Goal: Task Accomplishment & Management: Complete application form

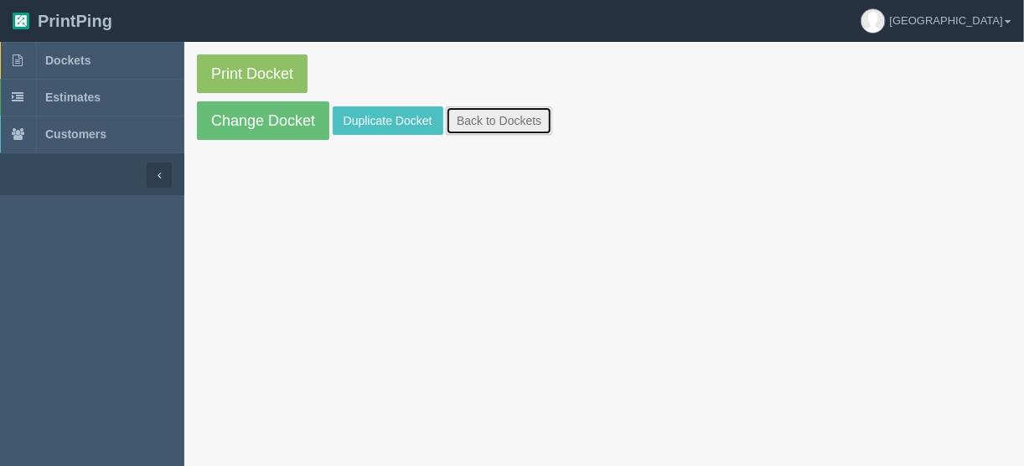
click at [512, 124] on link "Back to Dockets" at bounding box center [499, 120] width 106 height 28
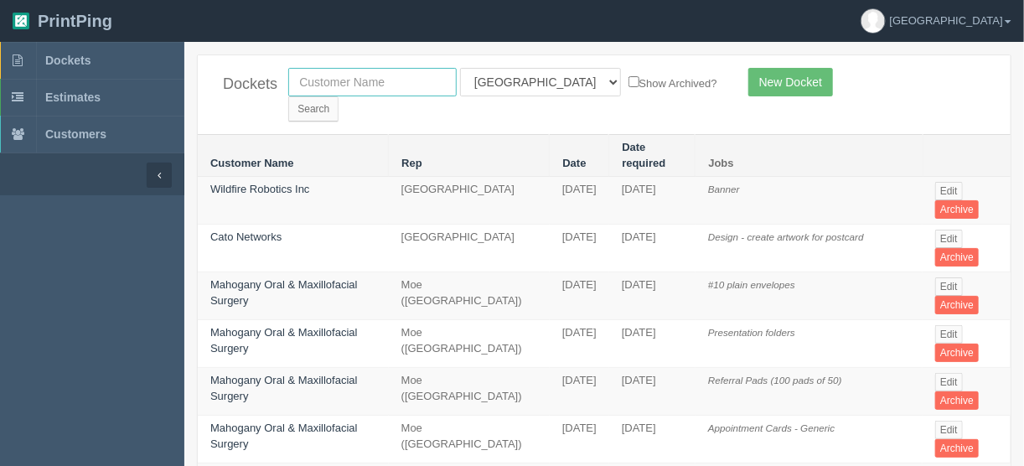
click at [380, 77] on input "text" at bounding box center [372, 82] width 168 height 28
type input "peak p"
click at [537, 83] on select "All Users [PERSON_NAME] Test 1 [PERSON_NAME] [PERSON_NAME] [PERSON_NAME] France…" at bounding box center [540, 82] width 161 height 28
select select
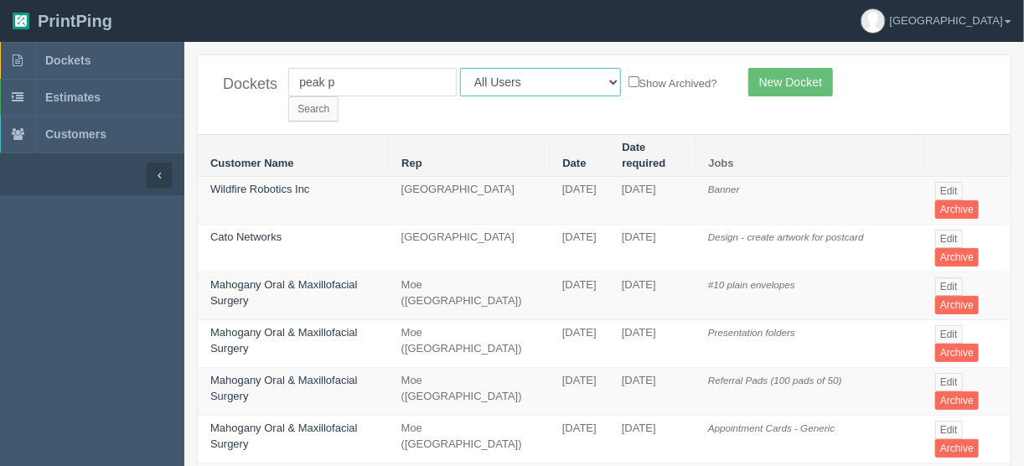
click at [460, 68] on select "All Users [PERSON_NAME] Test 1 [PERSON_NAME] [PERSON_NAME] [PERSON_NAME] France…" at bounding box center [540, 82] width 161 height 28
click at [339, 96] on input "Search" at bounding box center [313, 108] width 50 height 25
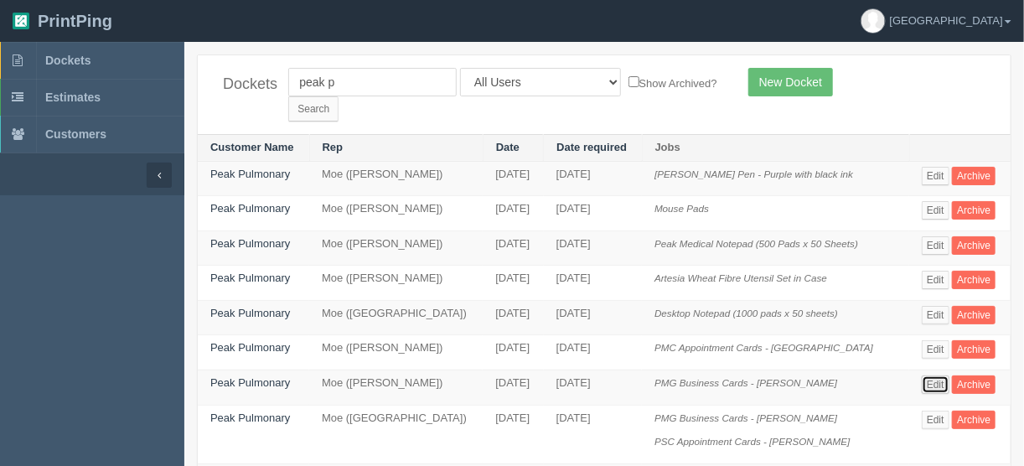
click at [929, 375] on link "Edit" at bounding box center [936, 384] width 28 height 18
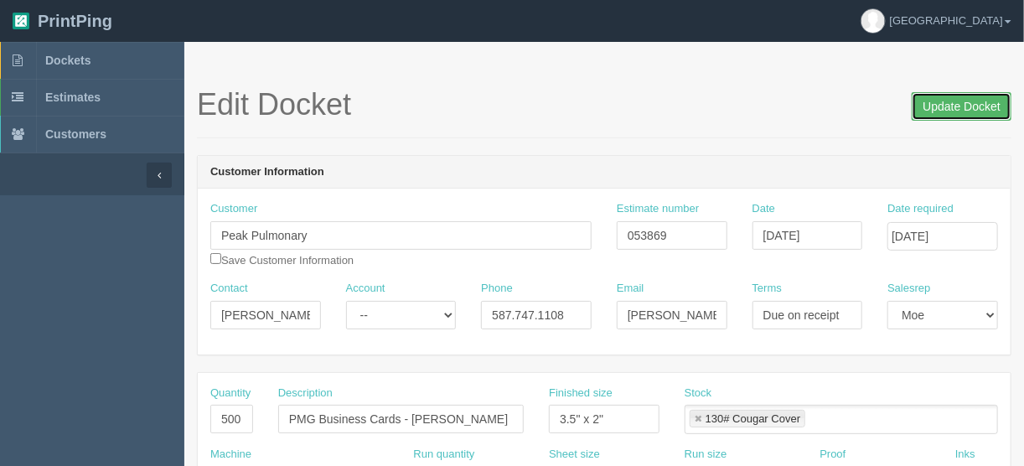
click at [965, 99] on input "Update Docket" at bounding box center [962, 106] width 100 height 28
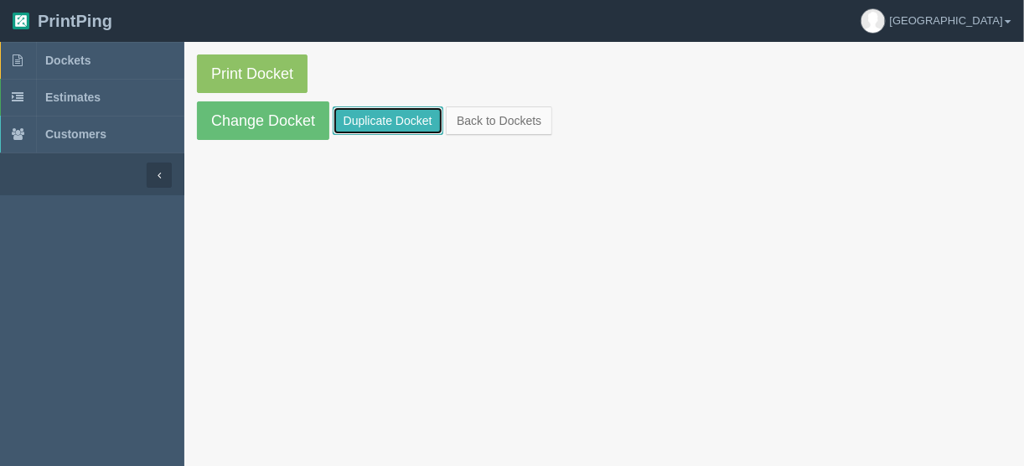
click at [367, 116] on link "Duplicate Docket" at bounding box center [388, 120] width 111 height 28
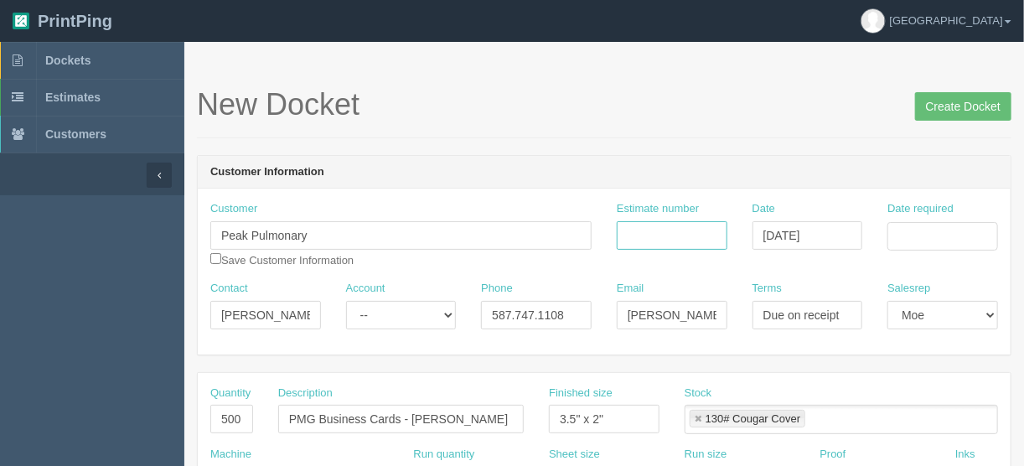
click at [670, 230] on input "Estimate number" at bounding box center [672, 235] width 111 height 28
type input "053869"
click at [979, 229] on input "Date required" at bounding box center [942, 236] width 111 height 28
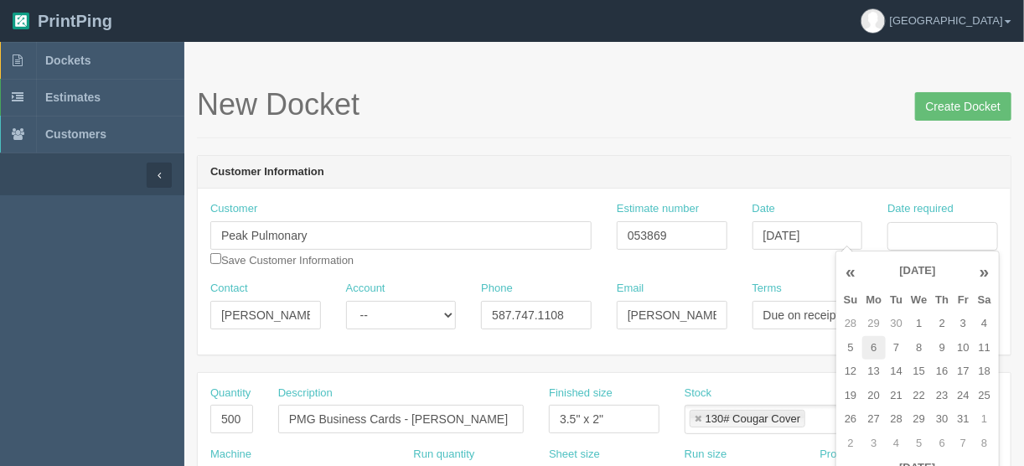
click at [871, 349] on td "6" at bounding box center [874, 348] width 24 height 24
type input "October 6, 2025"
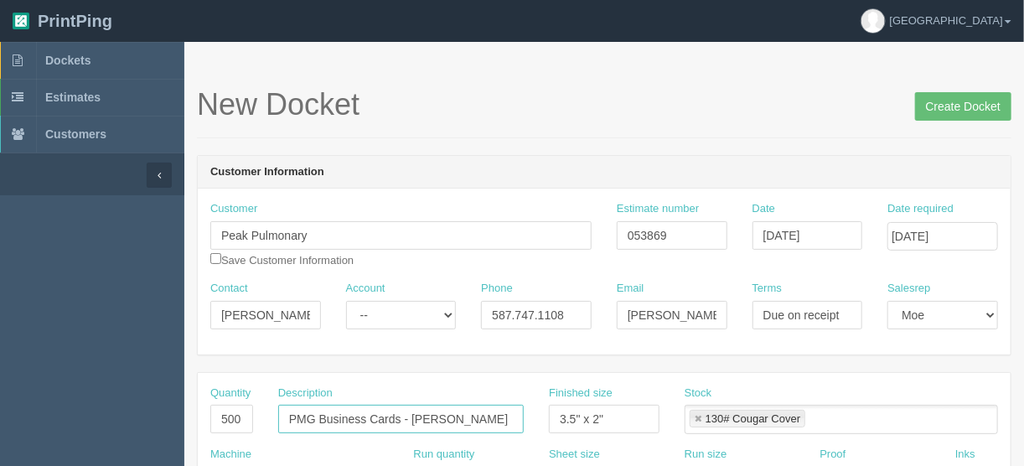
drag, startPoint x: 499, startPoint y: 416, endPoint x: 429, endPoint y: 420, distance: 70.5
click at [429, 420] on input "PMG Business Cards - Dr. Jasper Johar" at bounding box center [401, 419] width 246 height 28
drag, startPoint x: 314, startPoint y: 415, endPoint x: 302, endPoint y: 457, distance: 43.7
click at [314, 415] on input "PMG Business Cards - Dr. Yi-Hui" at bounding box center [401, 419] width 246 height 28
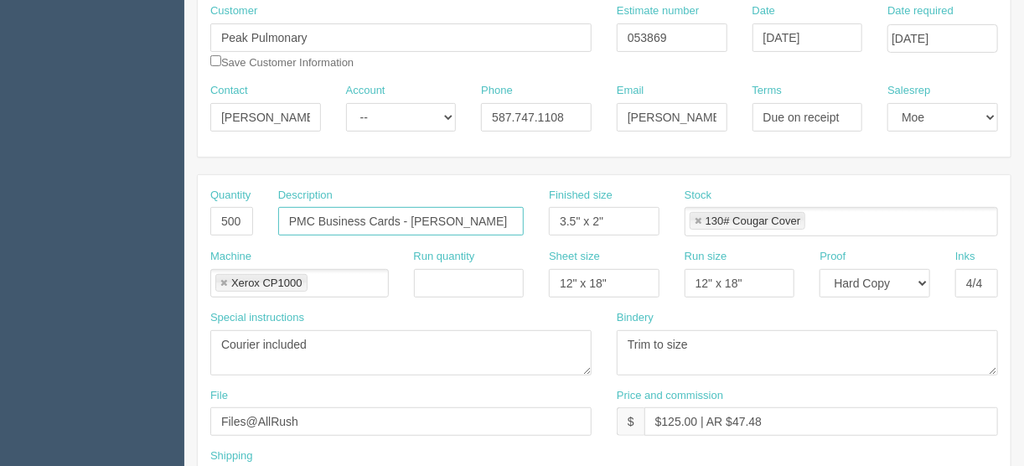
scroll to position [268, 0]
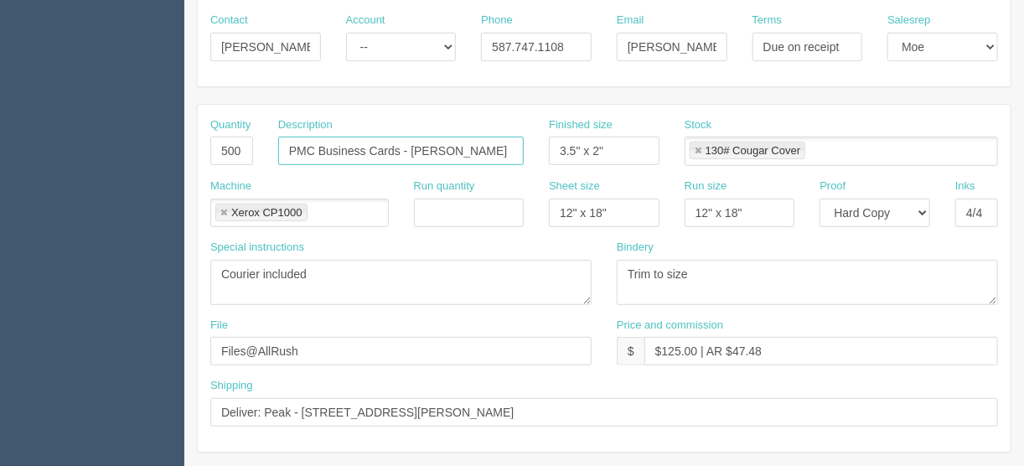
type input "PMC Business Cards - Dr. Yi-Hui"
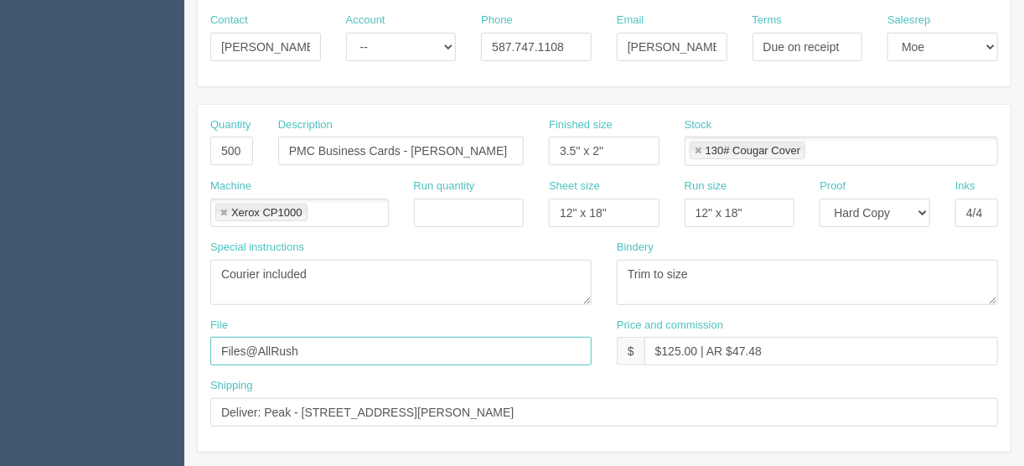
drag, startPoint x: 342, startPoint y: 344, endPoint x: 266, endPoint y: 362, distance: 78.5
type input "files@allrush.ca"
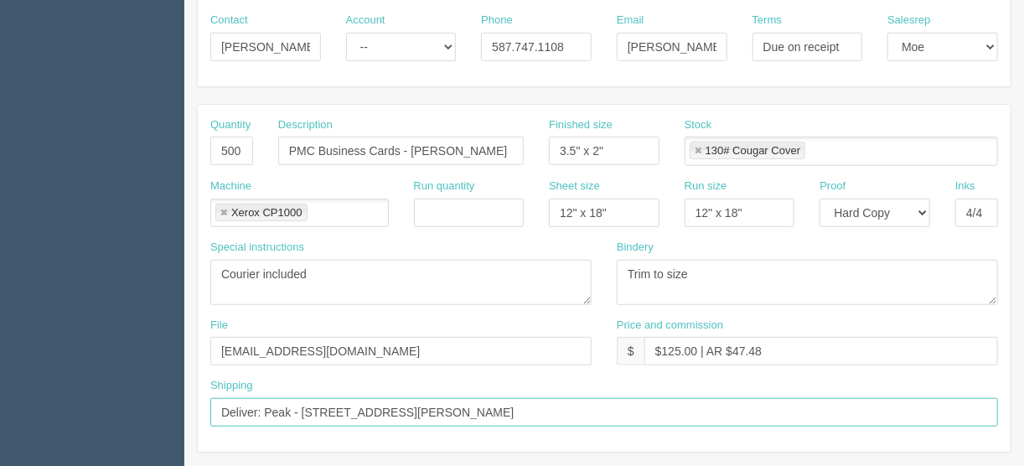
drag, startPoint x: 566, startPoint y: 406, endPoint x: 160, endPoint y: 413, distance: 405.6
paste input "To be delivered to the Hamptons location. 500-1000 Hamptons Drive NW"
click at [435, 412] on input "To be delivered to the Hamptons location. 500-1000 Hamptons Drive NW" at bounding box center [604, 412] width 788 height 28
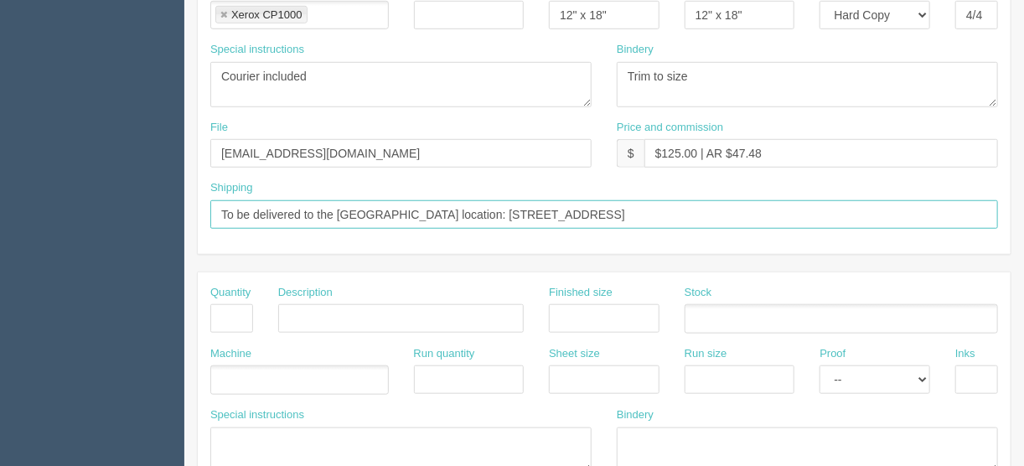
scroll to position [443, 0]
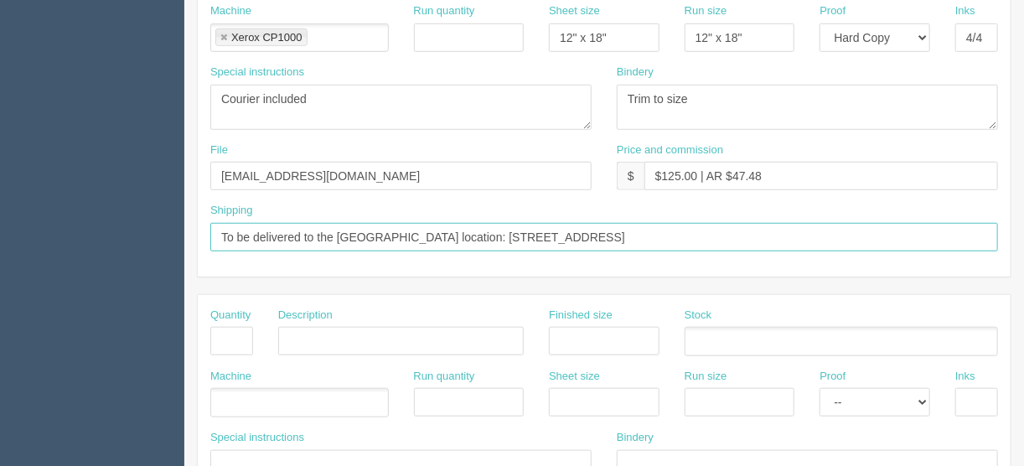
type input "To be delivered to the Hamptons location: 500-1000 Hamptons Drive NW"
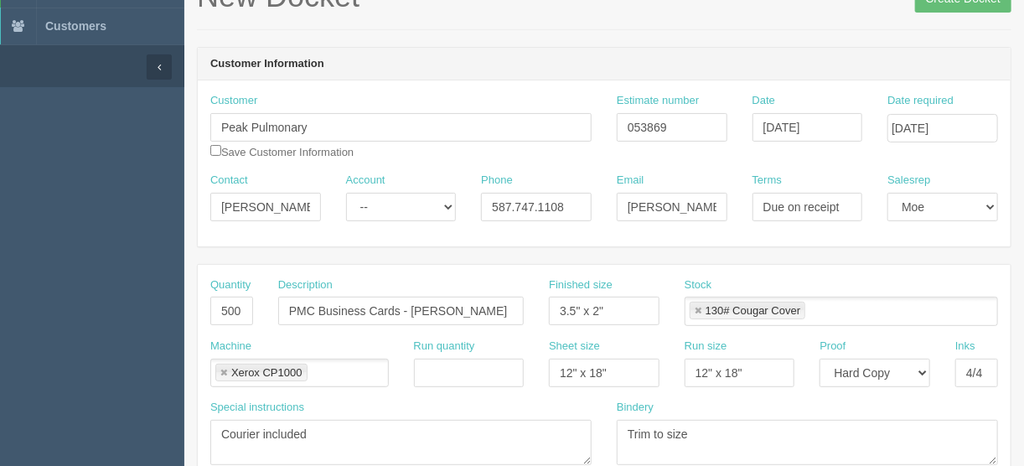
scroll to position [0, 0]
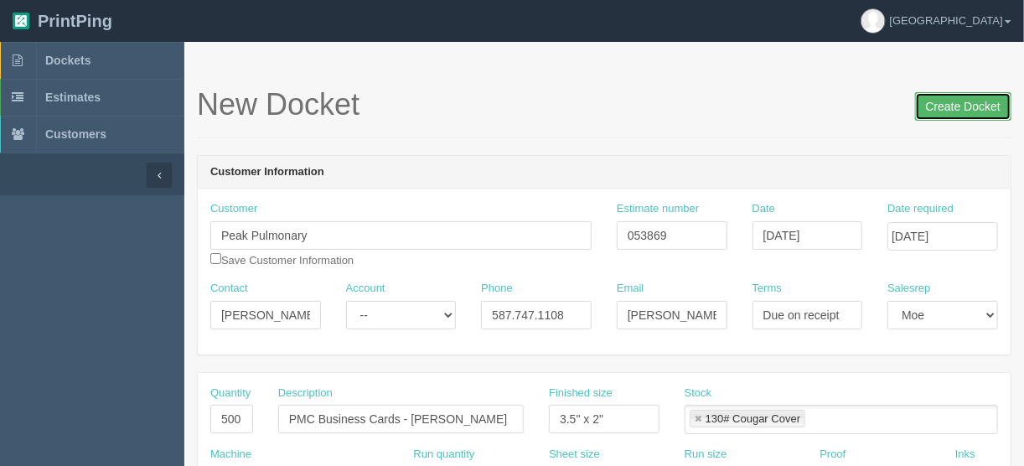
click at [959, 104] on input "Create Docket" at bounding box center [963, 106] width 96 height 28
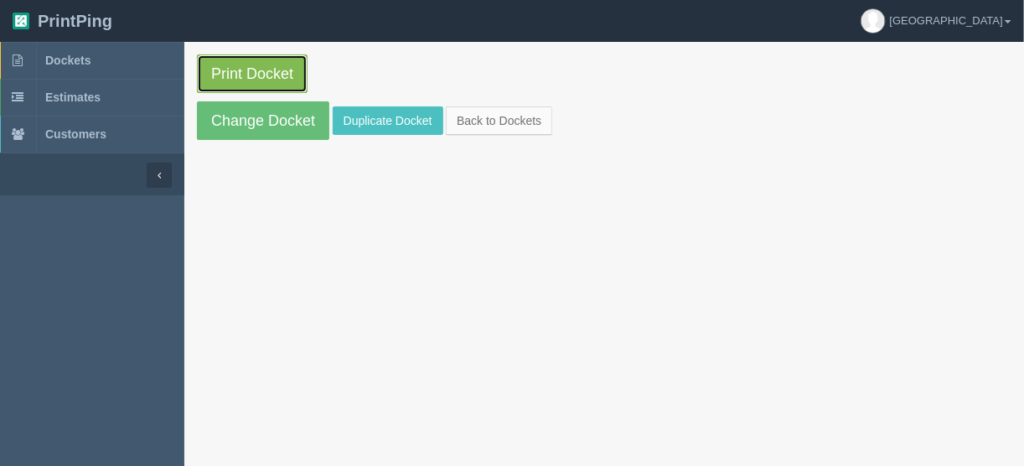
click at [248, 65] on link "Print Docket" at bounding box center [252, 73] width 111 height 39
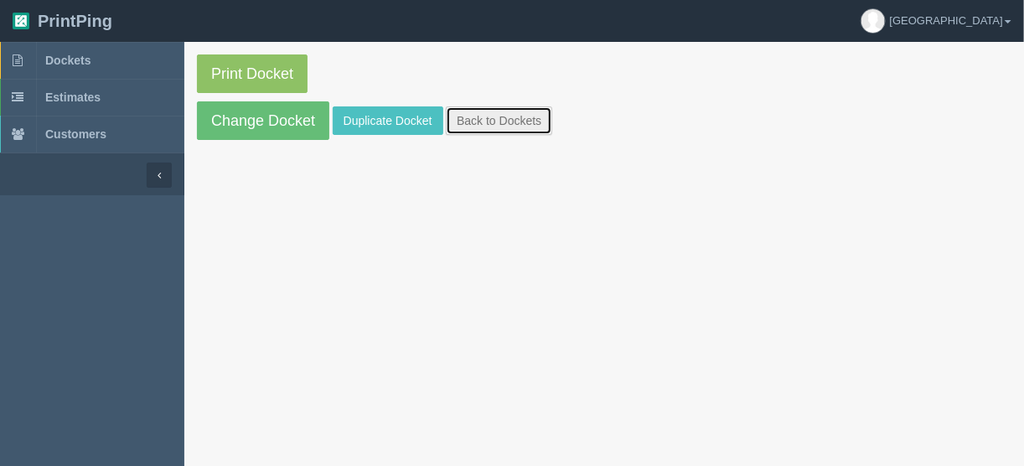
click at [470, 118] on link "Back to Dockets" at bounding box center [499, 120] width 106 height 28
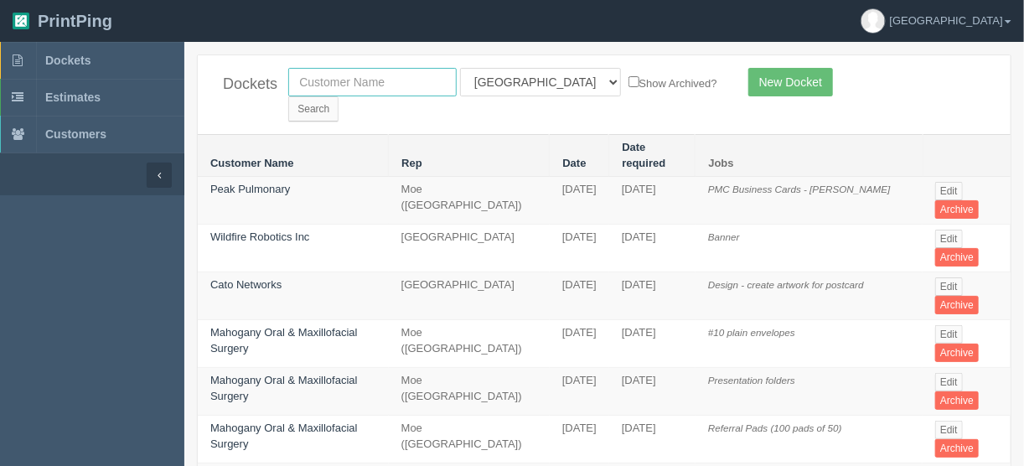
click at [323, 70] on input "text" at bounding box center [372, 82] width 168 height 28
type input "peak p"
click at [537, 80] on select "All Users [PERSON_NAME] Test 1 [PERSON_NAME] [PERSON_NAME] [PERSON_NAME] France…" at bounding box center [540, 82] width 161 height 28
select select
click at [460, 68] on select "All Users [PERSON_NAME] Test 1 [PERSON_NAME] [PERSON_NAME] [PERSON_NAME] France…" at bounding box center [540, 82] width 161 height 28
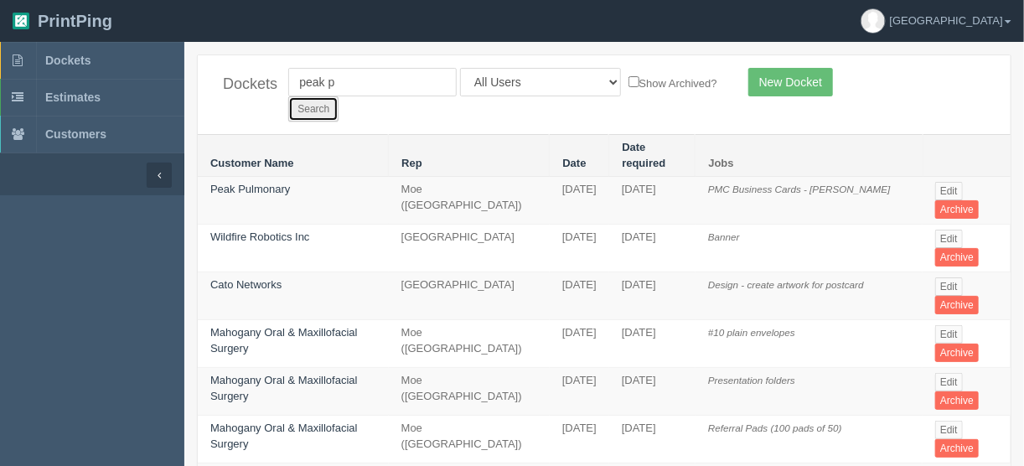
click at [339, 96] on input "Search" at bounding box center [313, 108] width 50 height 25
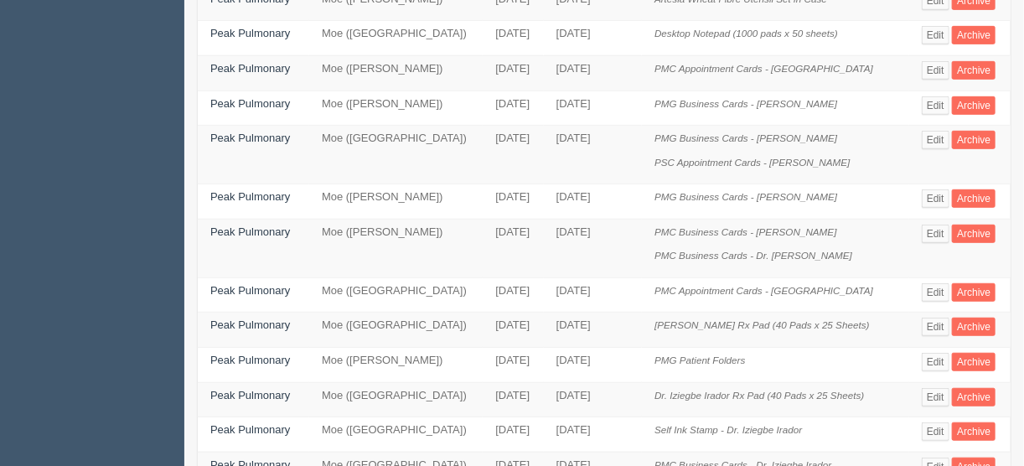
scroll to position [335, 0]
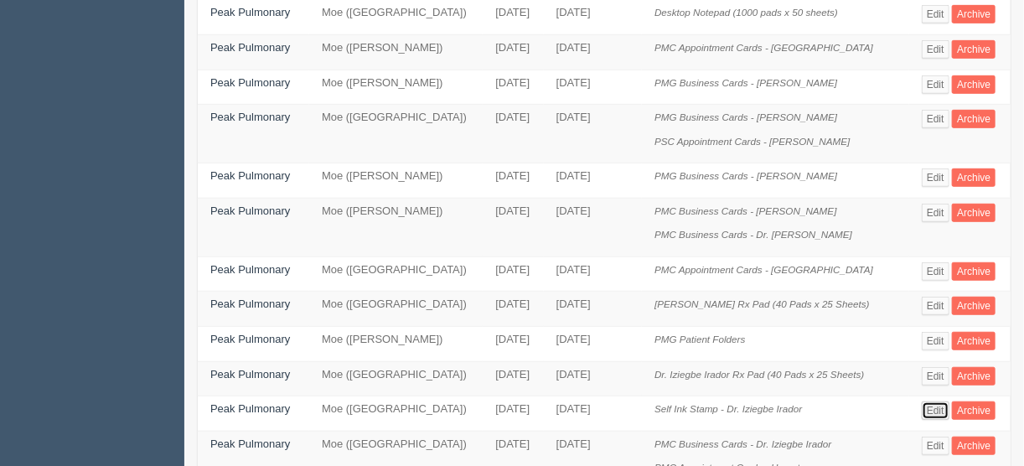
click at [934, 401] on link "Edit" at bounding box center [936, 410] width 28 height 18
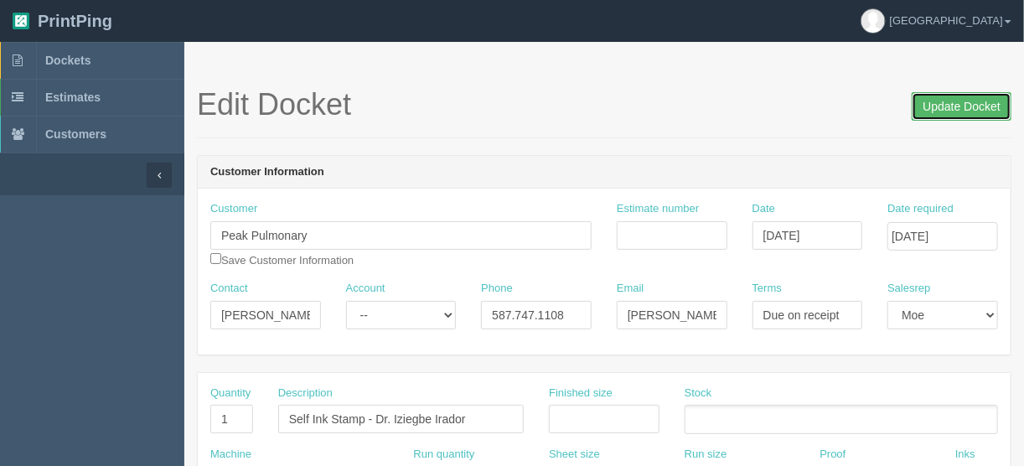
click at [953, 105] on input "Update Docket" at bounding box center [962, 106] width 100 height 28
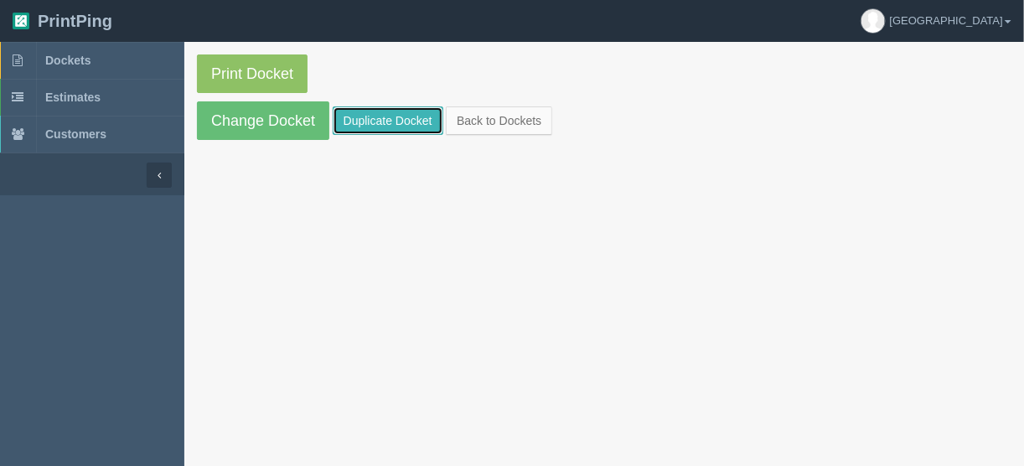
click at [354, 118] on link "Duplicate Docket" at bounding box center [388, 120] width 111 height 28
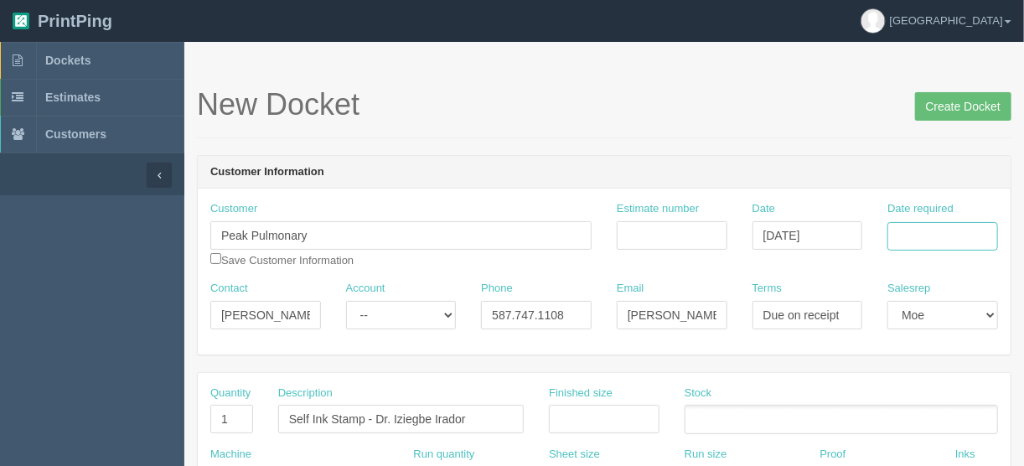
click at [916, 232] on input "Date required" at bounding box center [942, 236] width 111 height 28
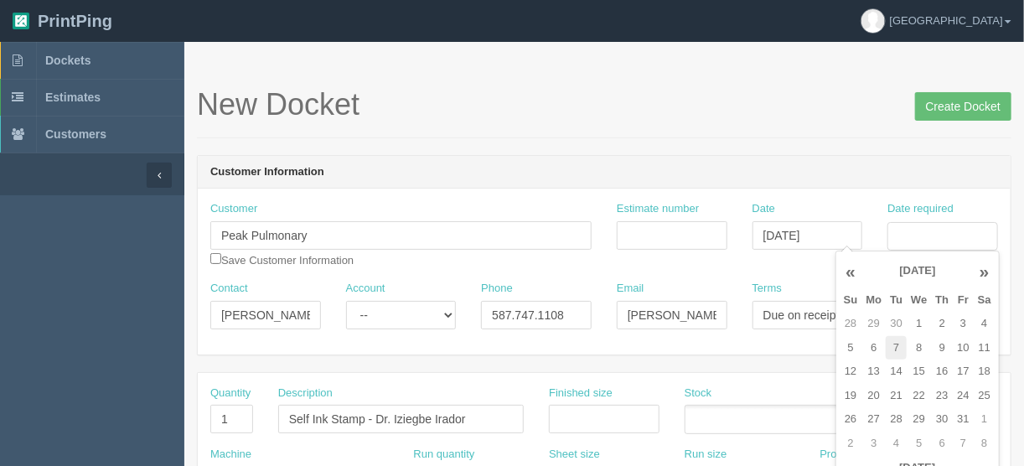
click at [891, 350] on td "7" at bounding box center [896, 348] width 21 height 24
type input "October 7, 2025"
click at [898, 343] on td "7" at bounding box center [896, 348] width 21 height 24
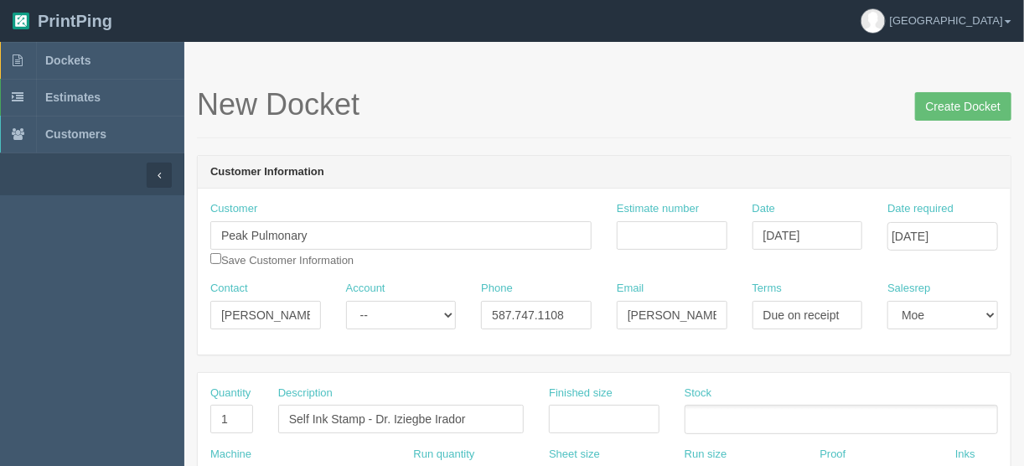
click at [746, 118] on h1 "New Docket Create Docket" at bounding box center [604, 105] width 815 height 34
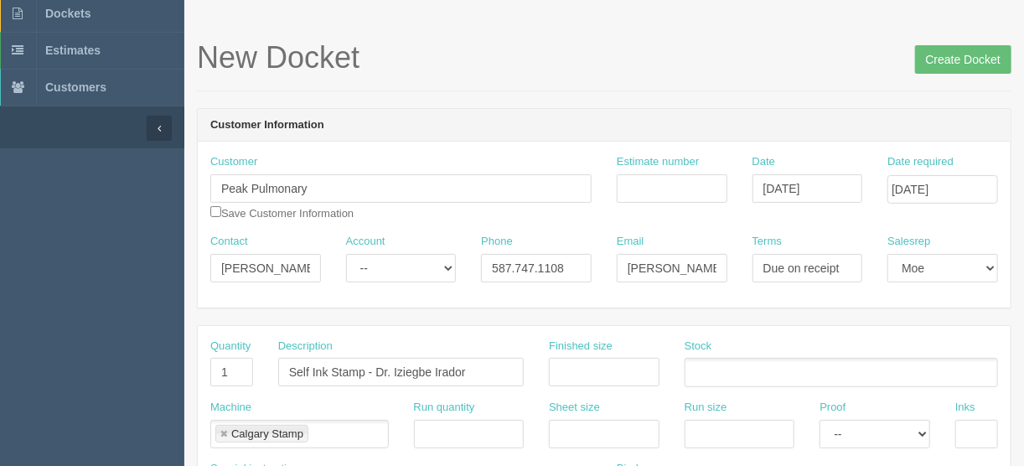
scroll to position [134, 0]
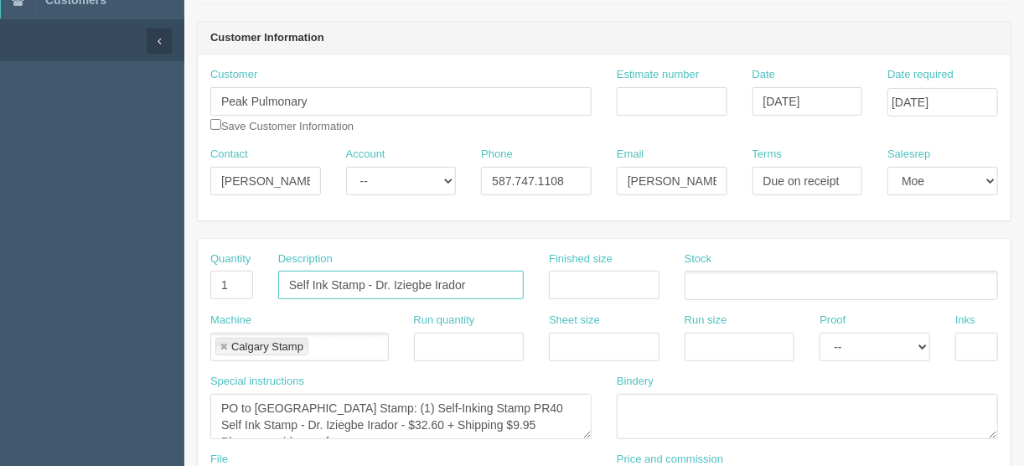
drag, startPoint x: 468, startPoint y: 277, endPoint x: 393, endPoint y: 277, distance: 74.6
click at [393, 277] on input "Self Ink Stamp - Dr. Iziegbe Irador" at bounding box center [401, 285] width 246 height 28
click at [407, 280] on input "Self Ink Stamp - Dr. Ubachukwu" at bounding box center [401, 285] width 246 height 28
drag, startPoint x: 458, startPoint y: 278, endPoint x: 379, endPoint y: 280, distance: 79.6
click at [379, 280] on input "Self Ink Stamp - Dr. Unachukwu" at bounding box center [401, 285] width 246 height 28
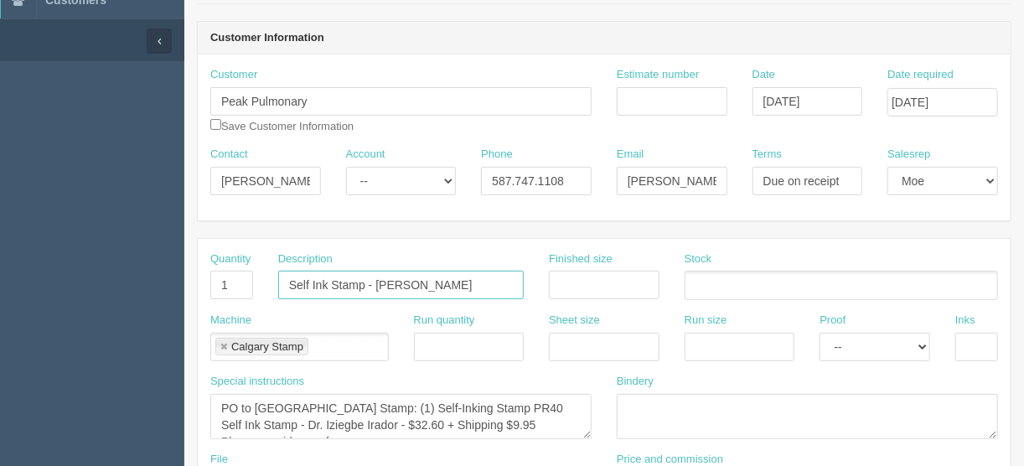
type input "Self Ink Stamp - Dr. Unachukwu"
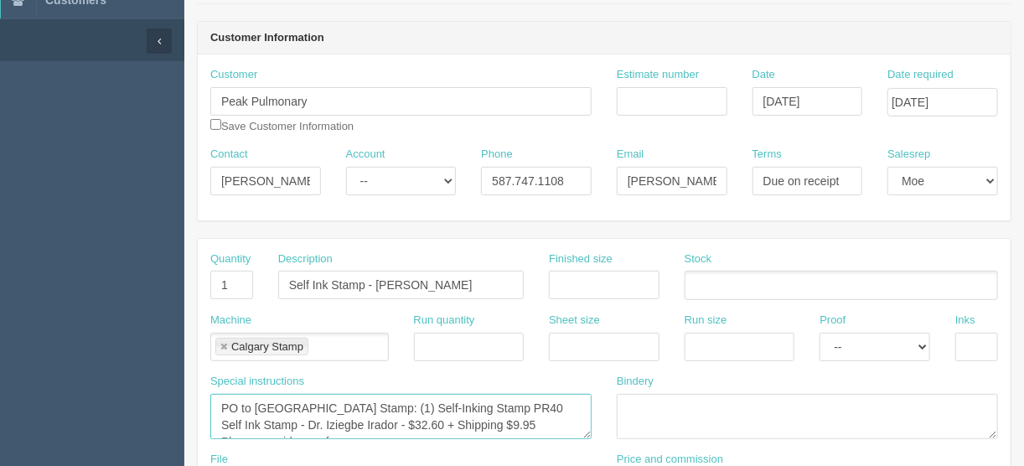
drag, startPoint x: 309, startPoint y: 421, endPoint x: 218, endPoint y: 422, distance: 91.3
click at [218, 422] on textarea "PO to [GEOGRAPHIC_DATA] Stamp: (1) Self-Inking Stamp PR40 Self Ink Stamp - Dr. …" at bounding box center [400, 416] width 381 height 45
paste textarea "Unachukwu"
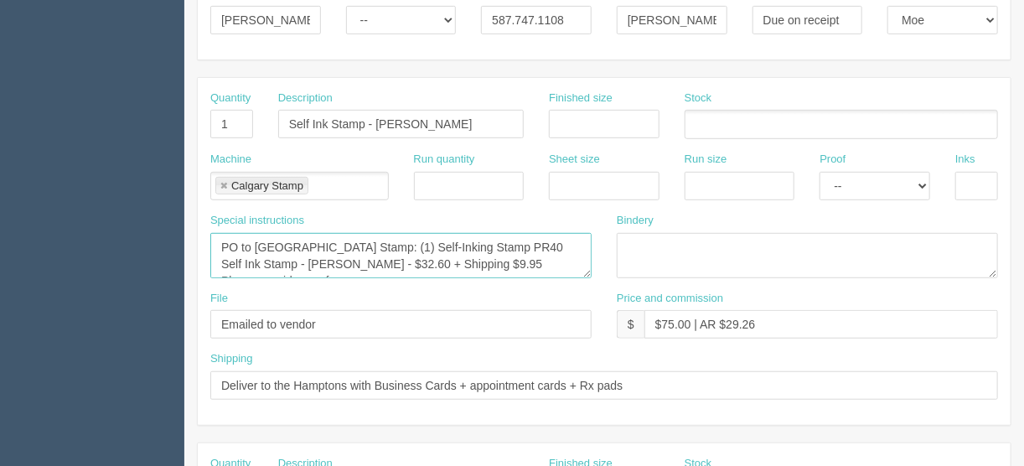
scroll to position [335, 0]
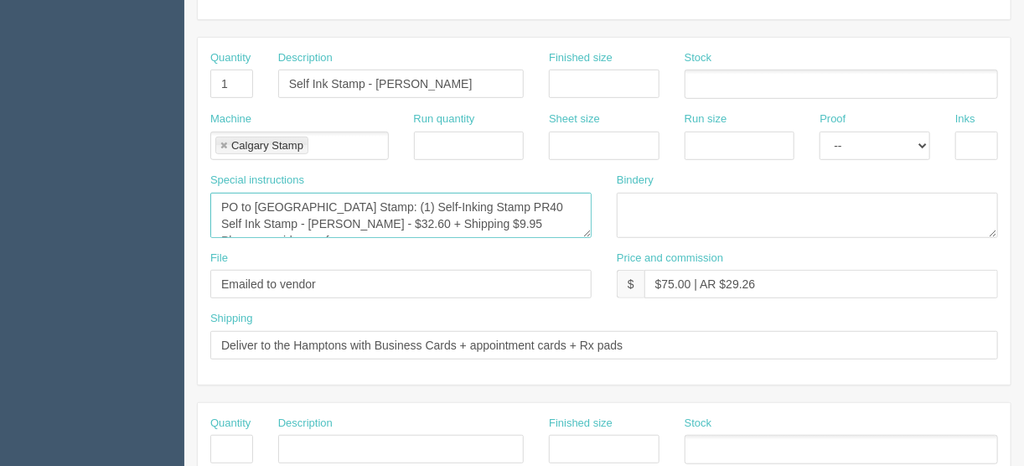
type textarea "PO to Calgary Stamp: (1) Self-Inking Stamp PR40 Self Ink Stamp - Dr. Unachukwu …"
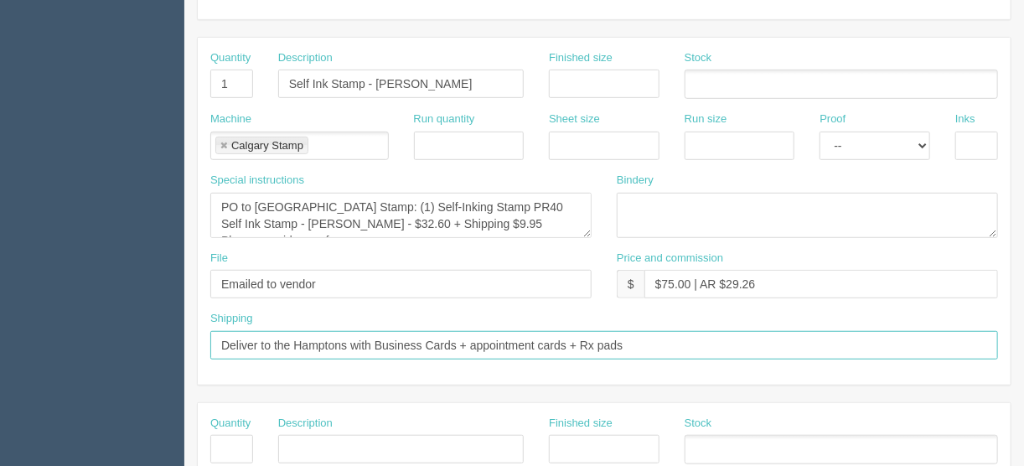
drag, startPoint x: 636, startPoint y: 343, endPoint x: 441, endPoint y: 340, distance: 195.3
click at [441, 340] on input "Deliver to the Hamptons with Business Cards + appointment cards + Rx pads" at bounding box center [604, 345] width 788 height 28
click at [452, 346] on input "Deliver to the Hamptons with Business Cards + appointment cards + Rx pads" at bounding box center [604, 345] width 788 height 28
drag, startPoint x: 463, startPoint y: 339, endPoint x: 374, endPoint y: 339, distance: 88.8
click at [374, 339] on input "Deliver to the Hamptons with Business Cards + appointment cards + Rx pads" at bounding box center [604, 345] width 788 height 28
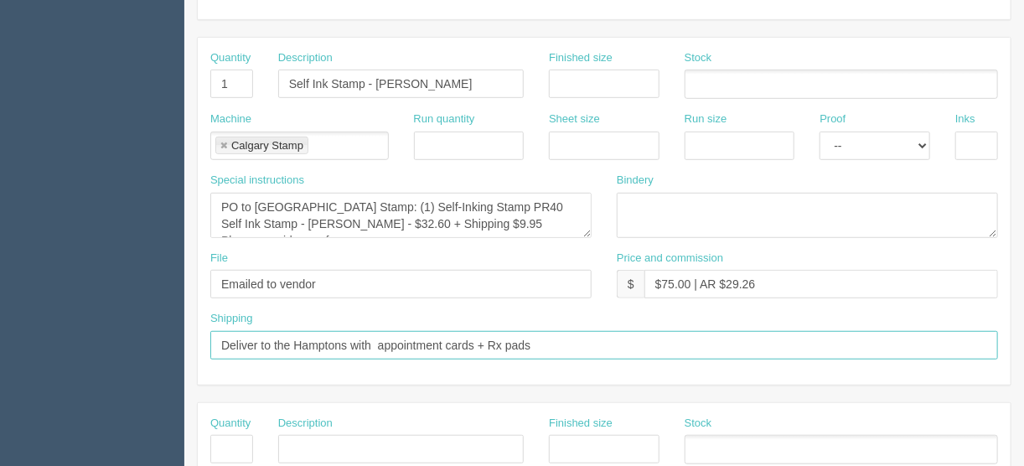
drag, startPoint x: 533, startPoint y: 340, endPoint x: 475, endPoint y: 344, distance: 58.0
click at [475, 344] on input "Deliver to the Hamptons with appointment cards + Rx pads" at bounding box center [604, 345] width 788 height 28
click at [374, 339] on input "Deliver to the Hamptons with appointment cards" at bounding box center [604, 345] width 788 height 28
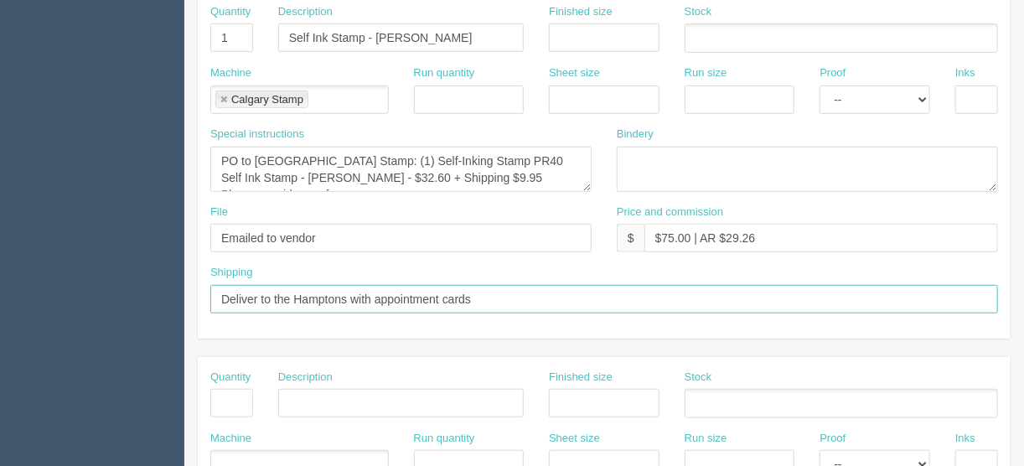
scroll to position [402, 0]
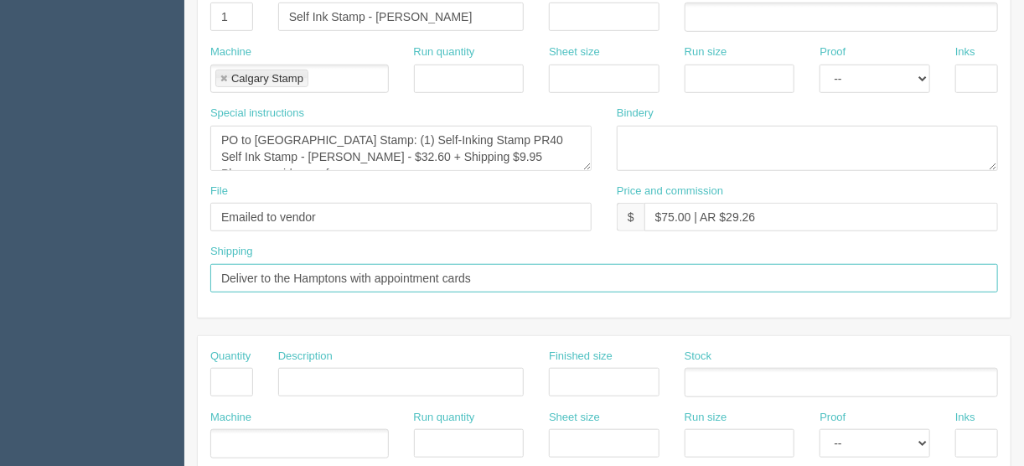
type input "Deliver to the Hamptons with appointment cards"
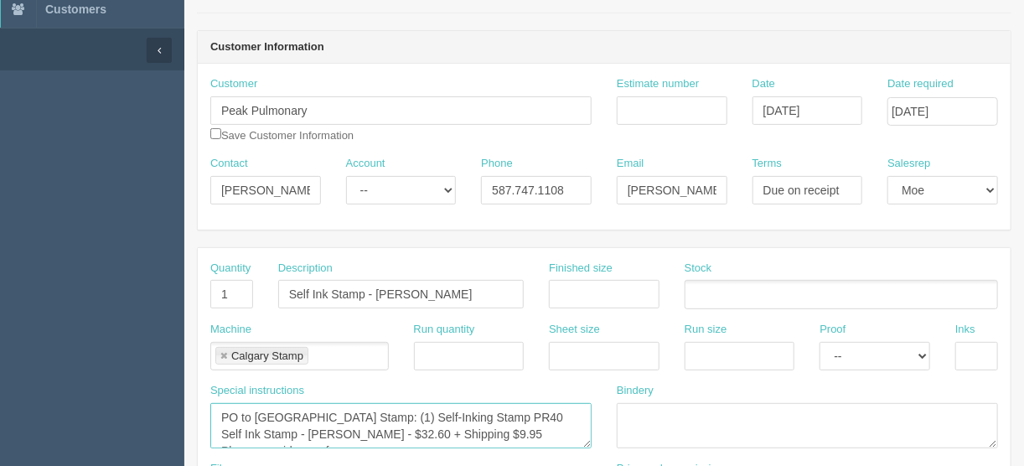
scroll to position [67, 0]
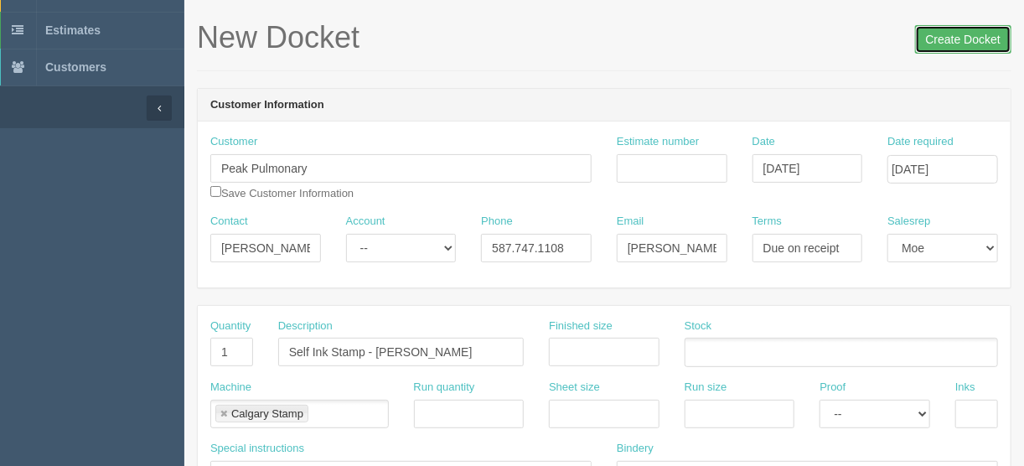
click at [954, 39] on input "Create Docket" at bounding box center [963, 39] width 96 height 28
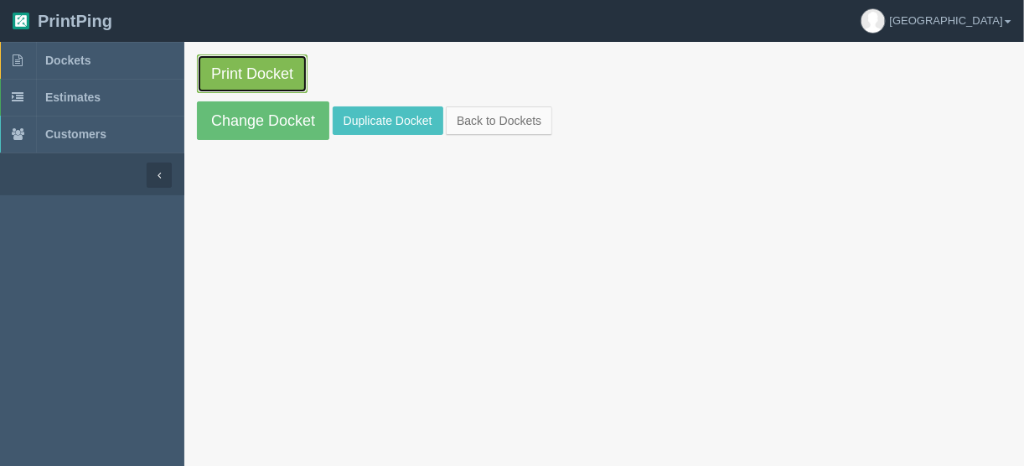
click at [248, 72] on link "Print Docket" at bounding box center [252, 73] width 111 height 39
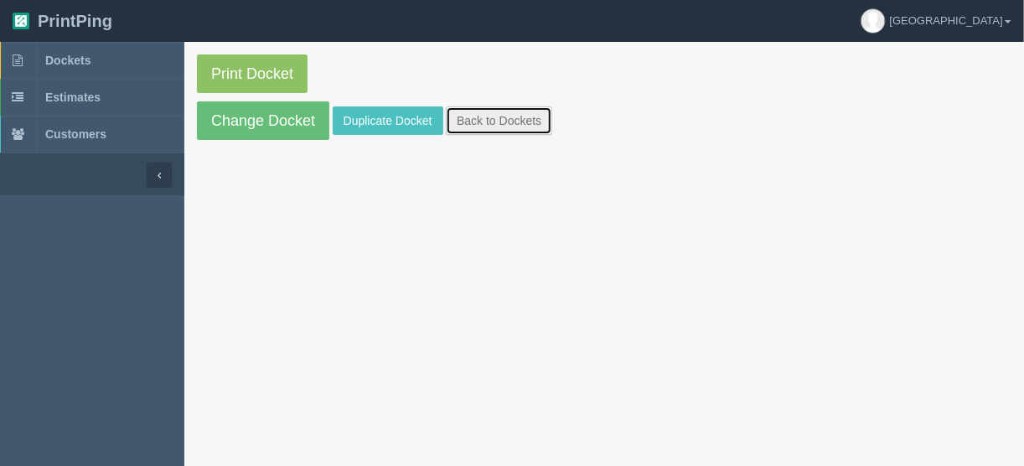
drag, startPoint x: 497, startPoint y: 125, endPoint x: 515, endPoint y: 121, distance: 18.1
click at [497, 125] on link "Back to Dockets" at bounding box center [499, 120] width 106 height 28
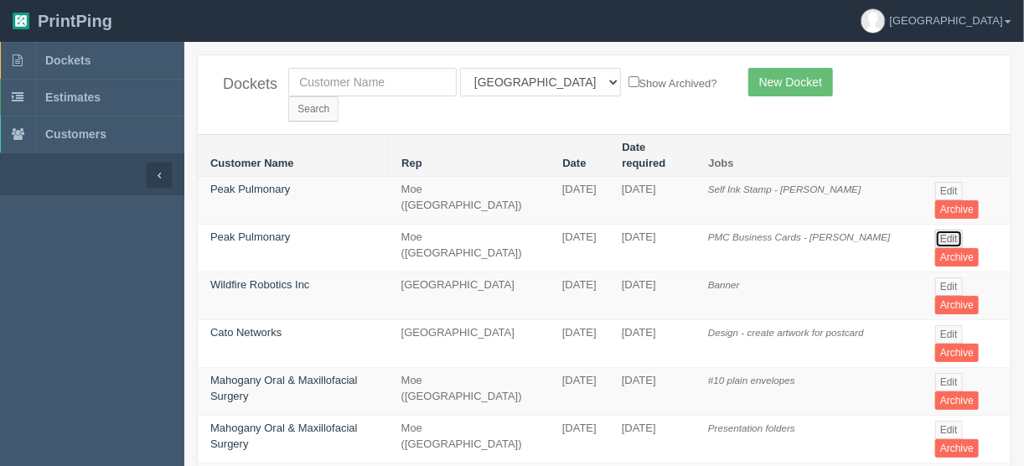
click at [942, 230] on link "Edit" at bounding box center [949, 239] width 28 height 18
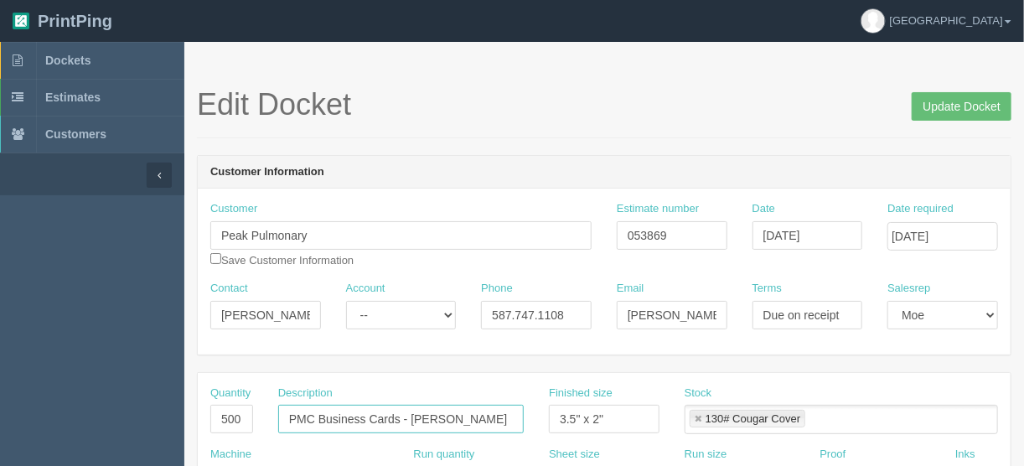
click at [468, 416] on input "PMC Business Cards - Dr. Yi-Hui" at bounding box center [401, 419] width 246 height 28
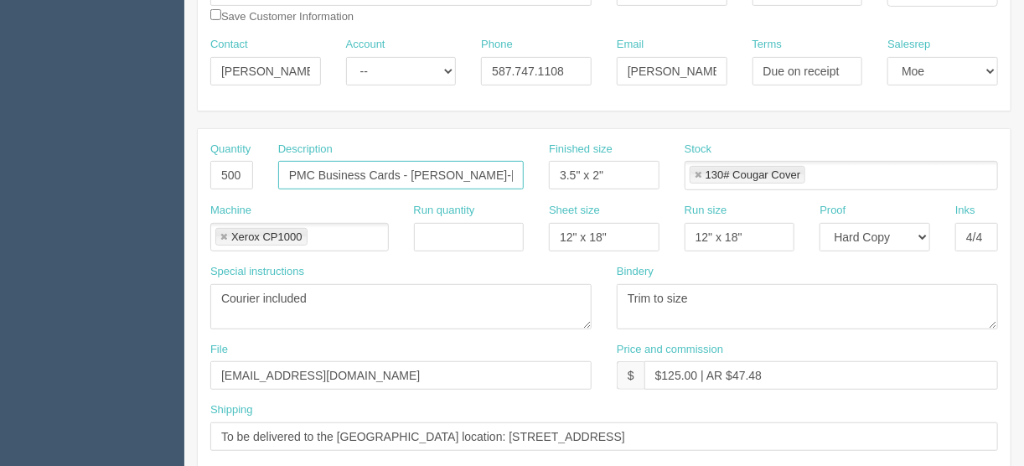
scroll to position [335, 0]
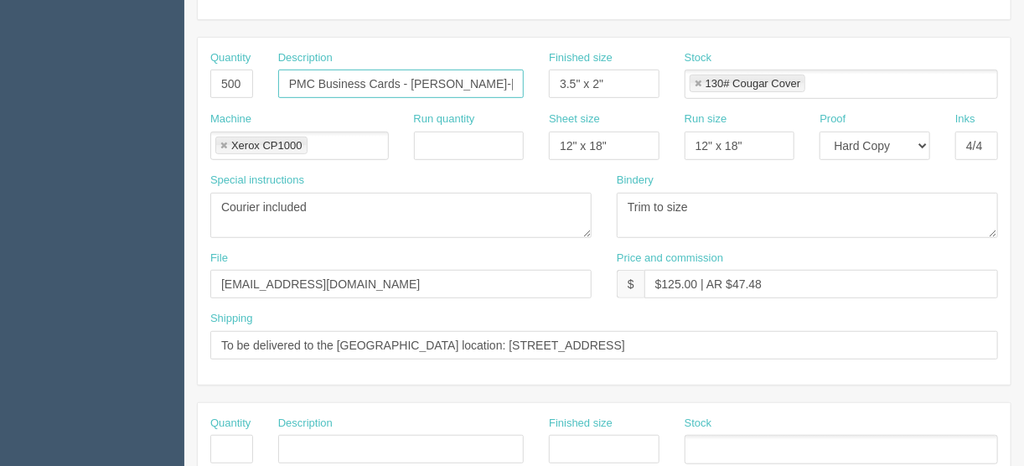
type input "PMC Business Cards - Dr. Yi-Hui Sun"
click at [649, 334] on input "To be delivered to the Hamptons location: 500-1000 Hamptons Drive NW" at bounding box center [604, 345] width 788 height 28
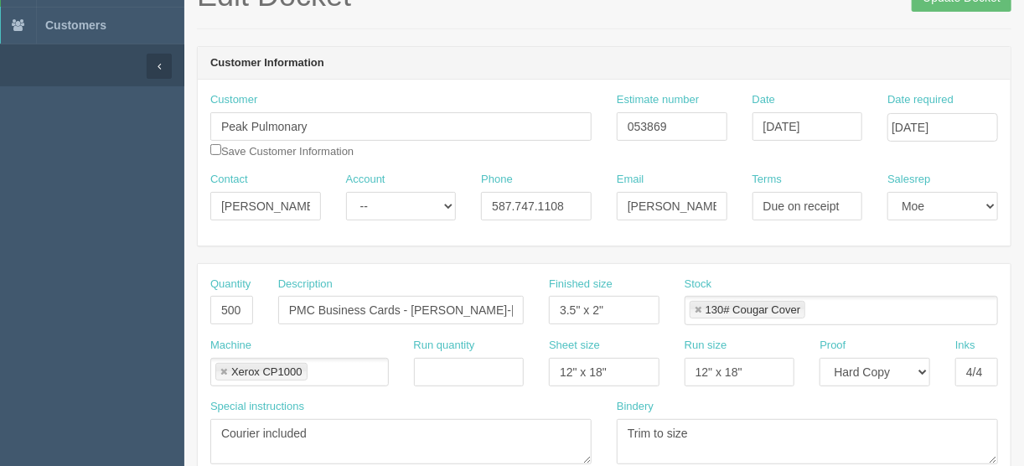
scroll to position [0, 0]
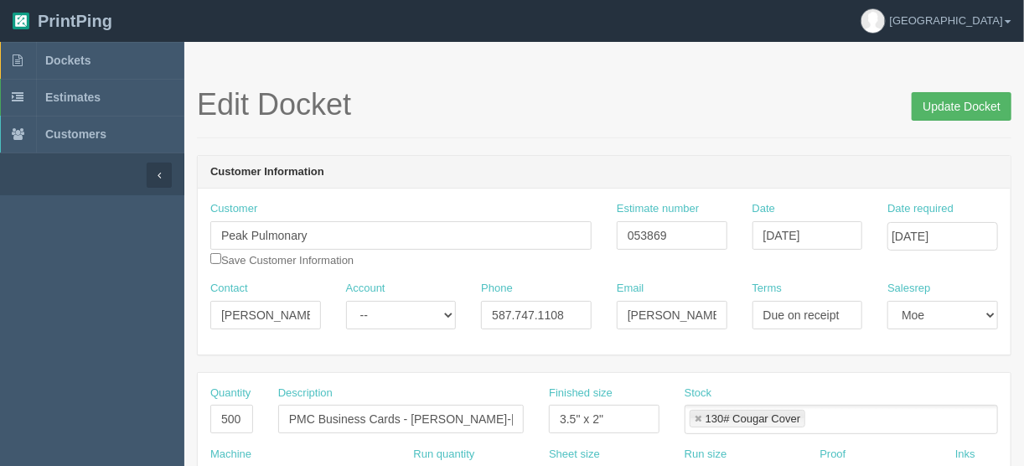
type input "To be delivered to the Hamptons location: 500-1000 Hamptons Drive NW - with Dr.…"
drag, startPoint x: 944, startPoint y: 102, endPoint x: 913, endPoint y: 105, distance: 31.9
click at [947, 102] on input "Update Docket" at bounding box center [962, 106] width 100 height 28
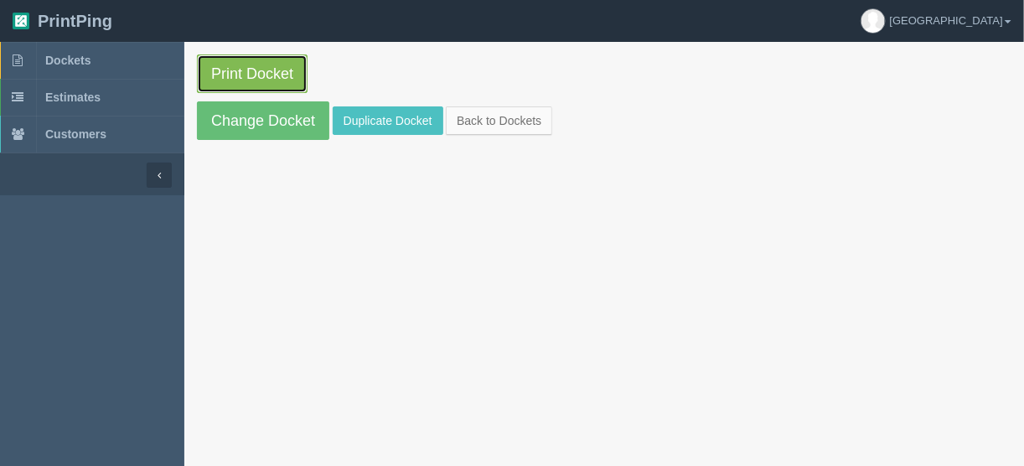
click at [226, 75] on link "Print Docket" at bounding box center [252, 73] width 111 height 39
